Goal: Information Seeking & Learning: Learn about a topic

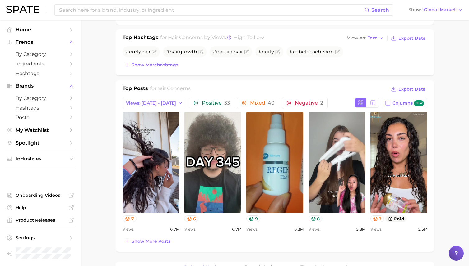
scroll to position [201, 0]
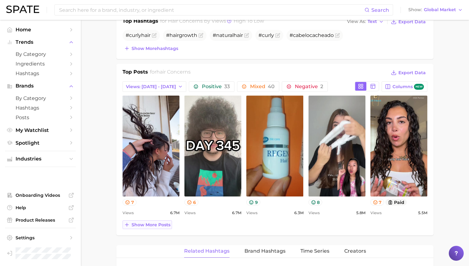
click at [145, 221] on button "Show more posts" at bounding box center [146, 225] width 49 height 9
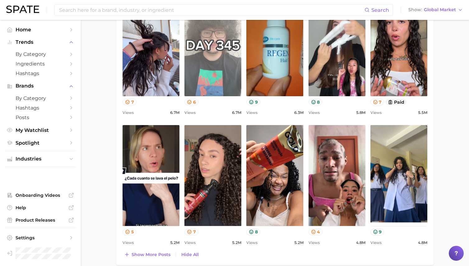
scroll to position [379, 0]
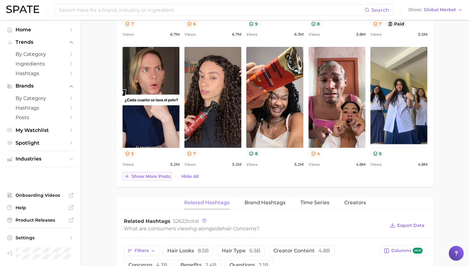
click at [148, 180] on button "Show more posts" at bounding box center [146, 176] width 49 height 9
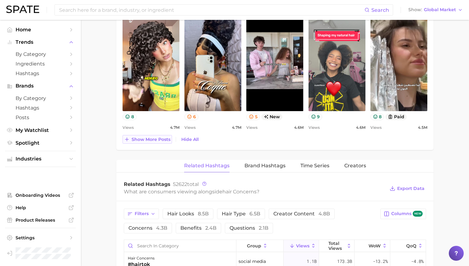
scroll to position [548, 0]
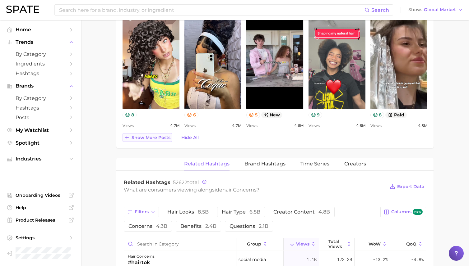
click at [147, 136] on span "Show more posts" at bounding box center [150, 137] width 39 height 5
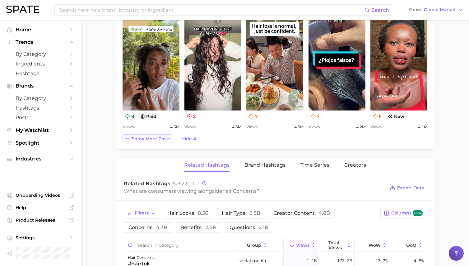
scroll to position [684, 0]
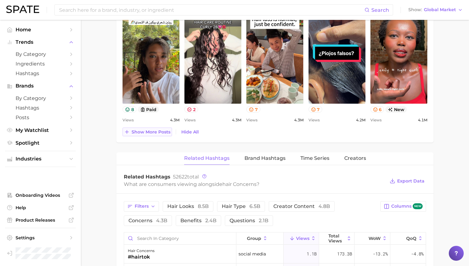
click at [144, 131] on span "Show more posts" at bounding box center [150, 132] width 39 height 5
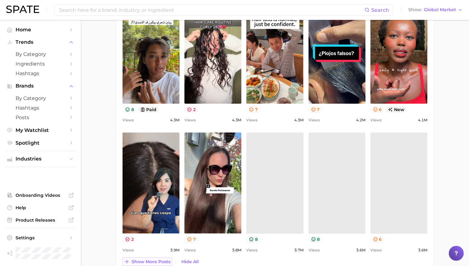
scroll to position [0, 0]
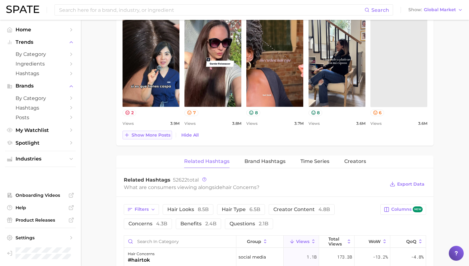
click at [150, 135] on span "Show more posts" at bounding box center [150, 135] width 39 height 5
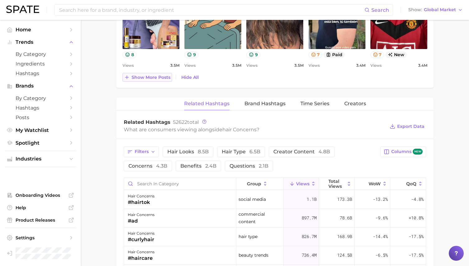
click at [158, 75] on span "Show more posts" at bounding box center [150, 77] width 39 height 5
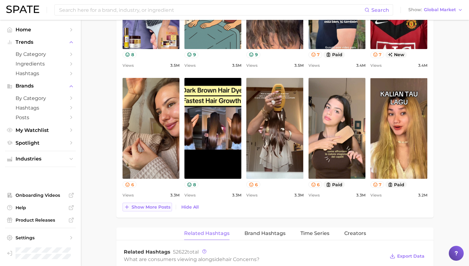
click at [148, 206] on span "Show more posts" at bounding box center [150, 207] width 39 height 5
